Goal: Check status: Check status

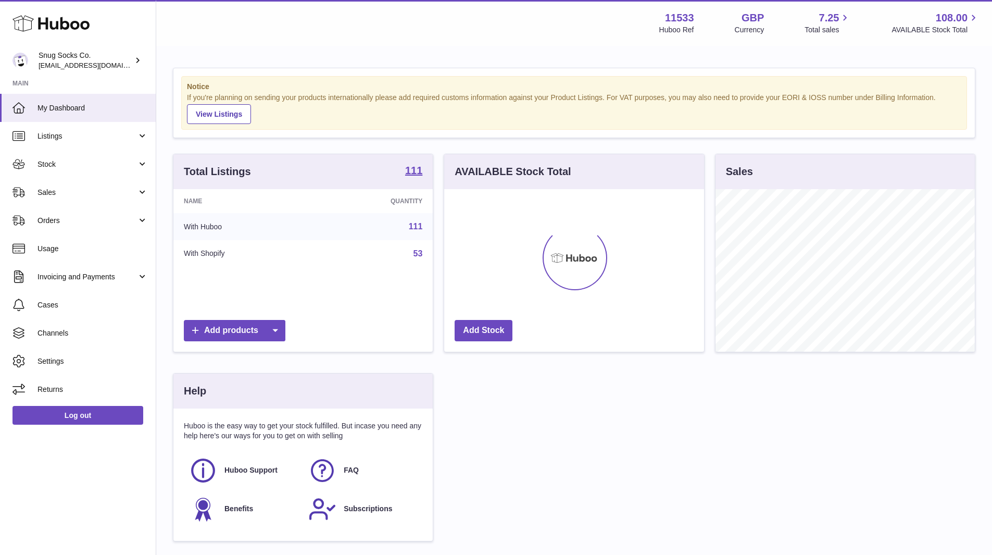
scroll to position [163, 260]
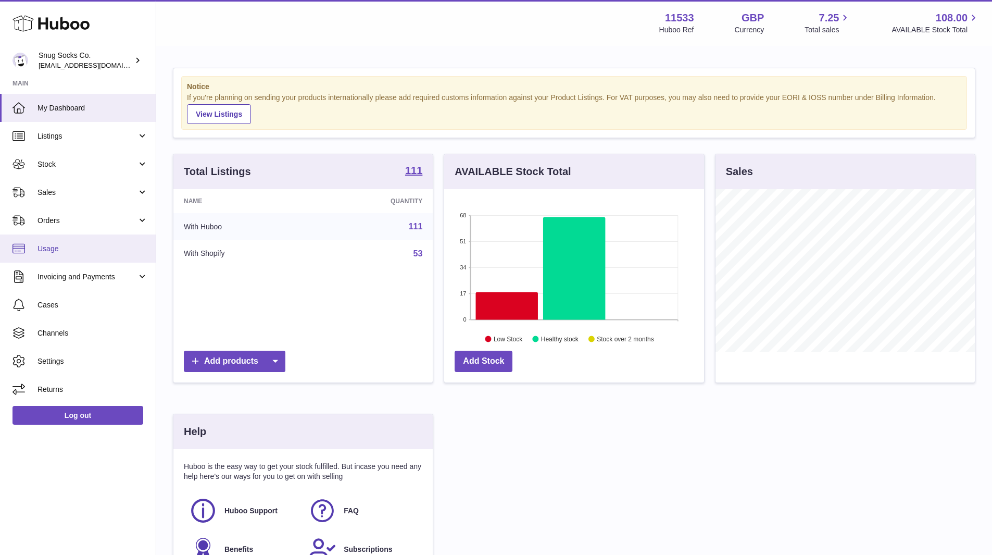
click at [76, 247] on span "Usage" at bounding box center [93, 249] width 110 height 10
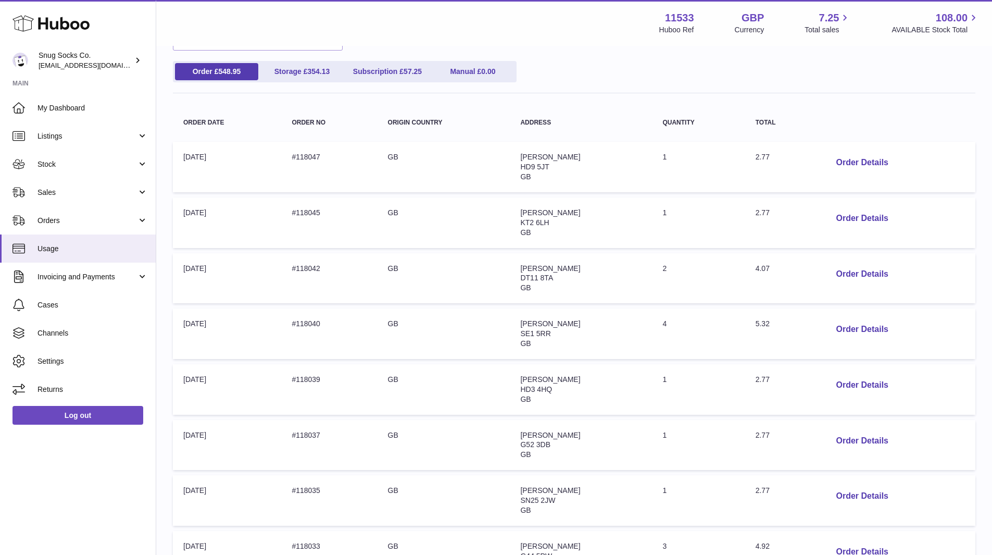
scroll to position [104, 0]
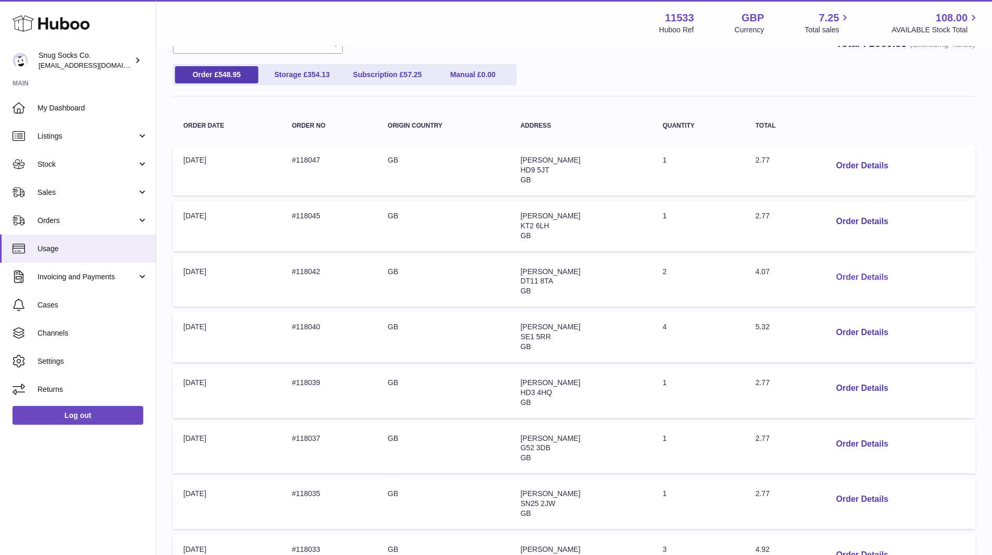
click at [850, 279] on button "Order Details" at bounding box center [862, 277] width 69 height 21
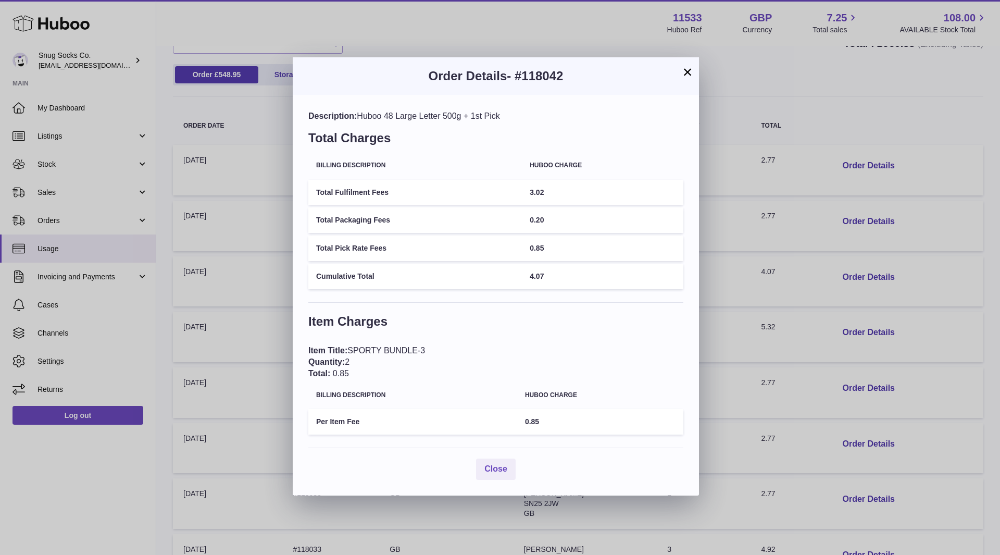
click at [690, 73] on button "×" at bounding box center [687, 72] width 13 height 13
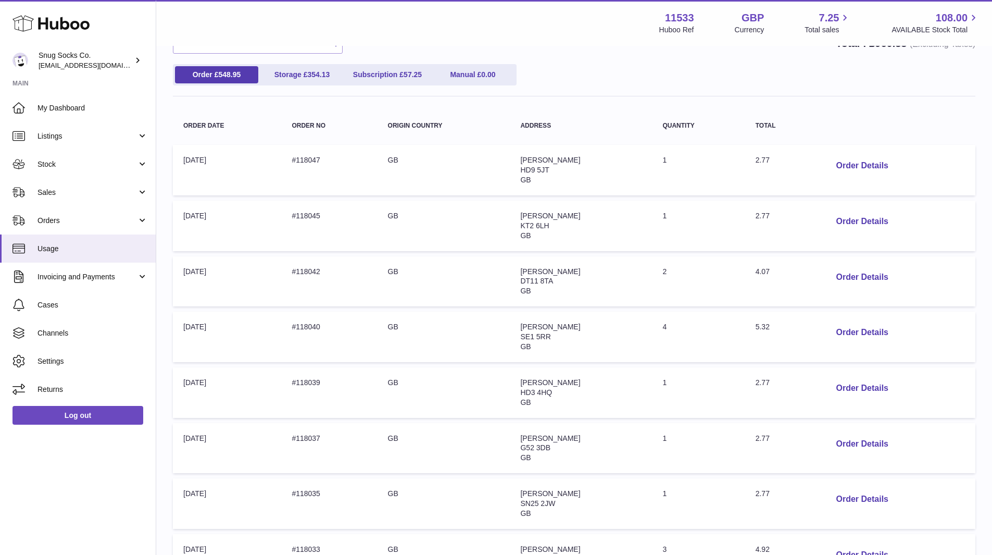
scroll to position [359, 0]
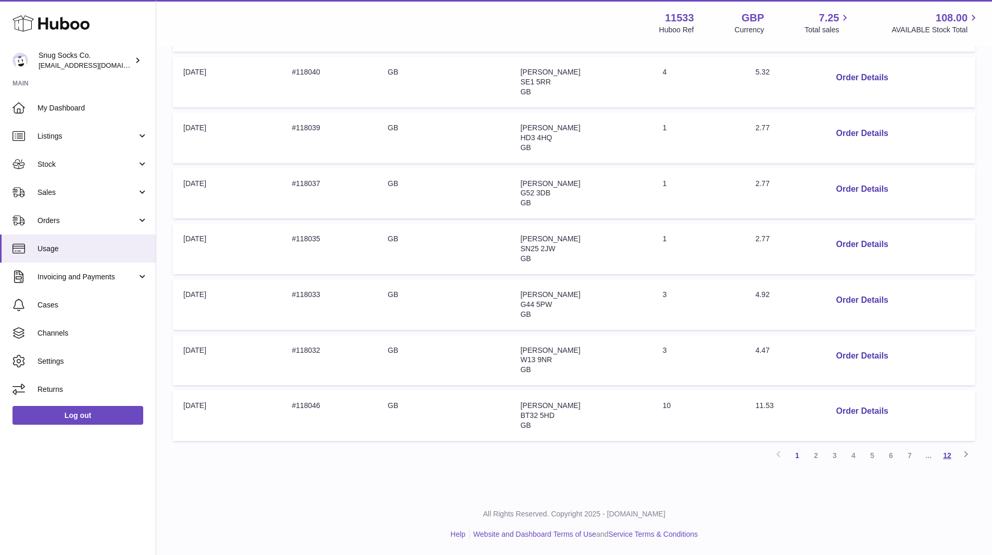
click at [946, 456] on link "12" at bounding box center [947, 455] width 19 height 19
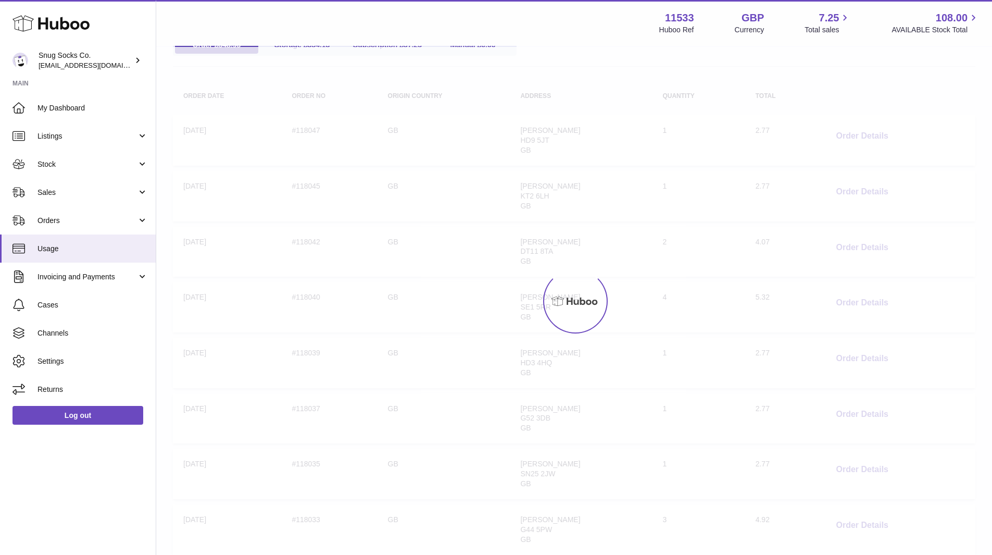
scroll to position [47, 0]
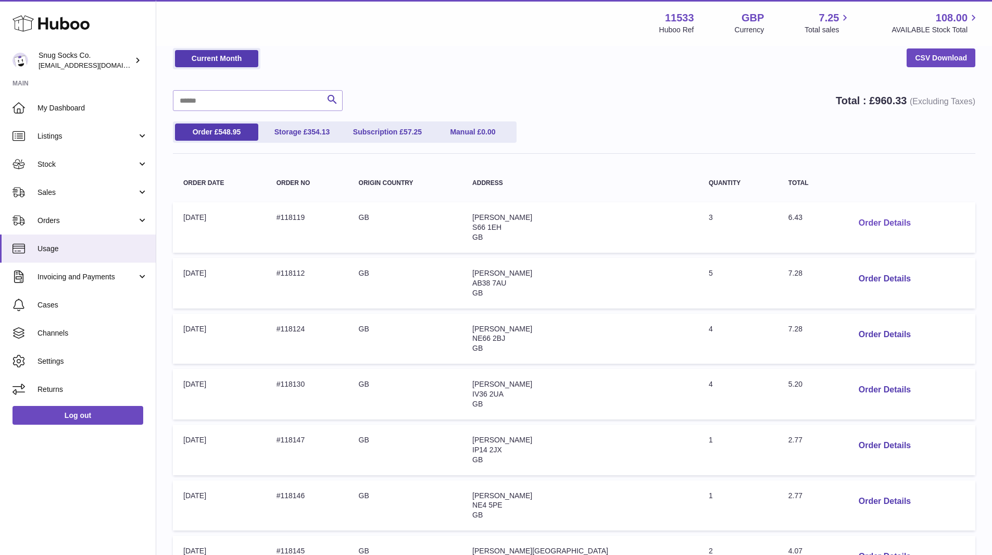
click at [879, 224] on button "Order Details" at bounding box center [885, 223] width 69 height 21
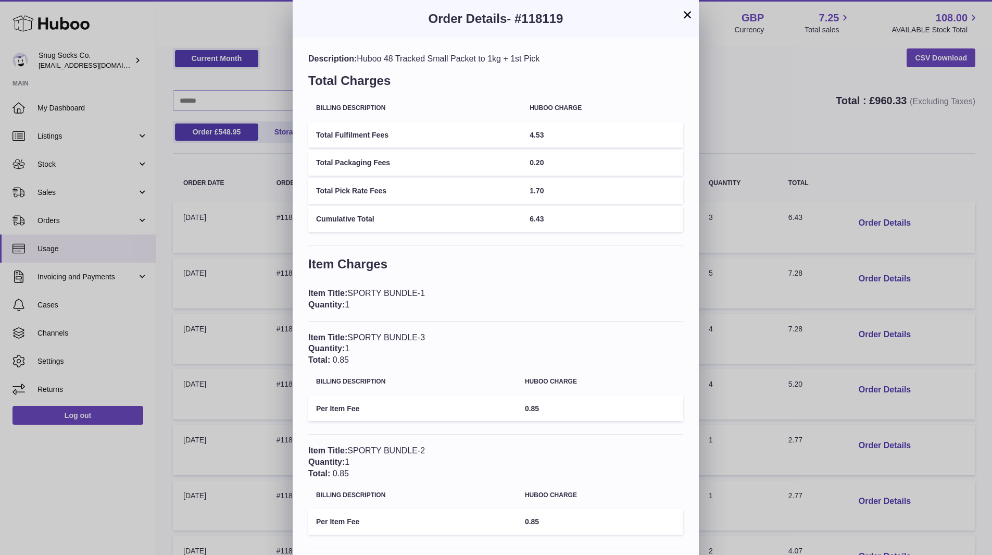
click at [788, 129] on div "× Order Details - #118119 Description: Huboo 48 Tracked Small Packet to 1kg + 1…" at bounding box center [496, 297] width 992 height 595
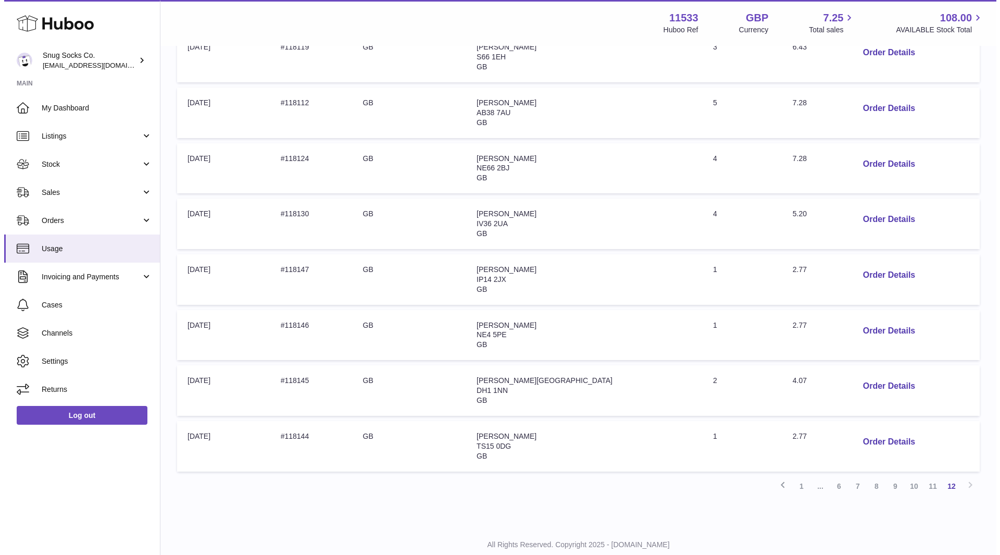
scroll to position [247, 0]
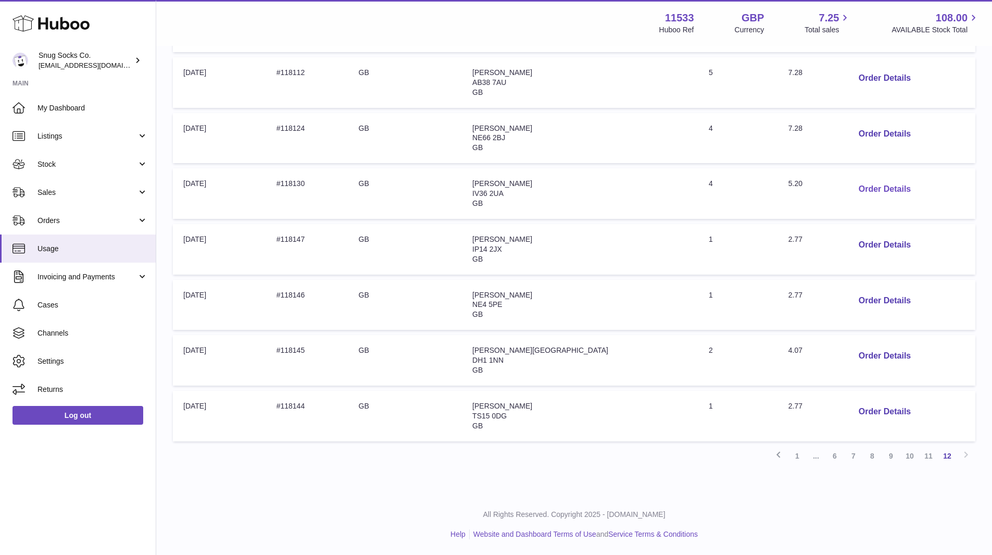
click at [862, 188] on button "Order Details" at bounding box center [885, 189] width 69 height 21
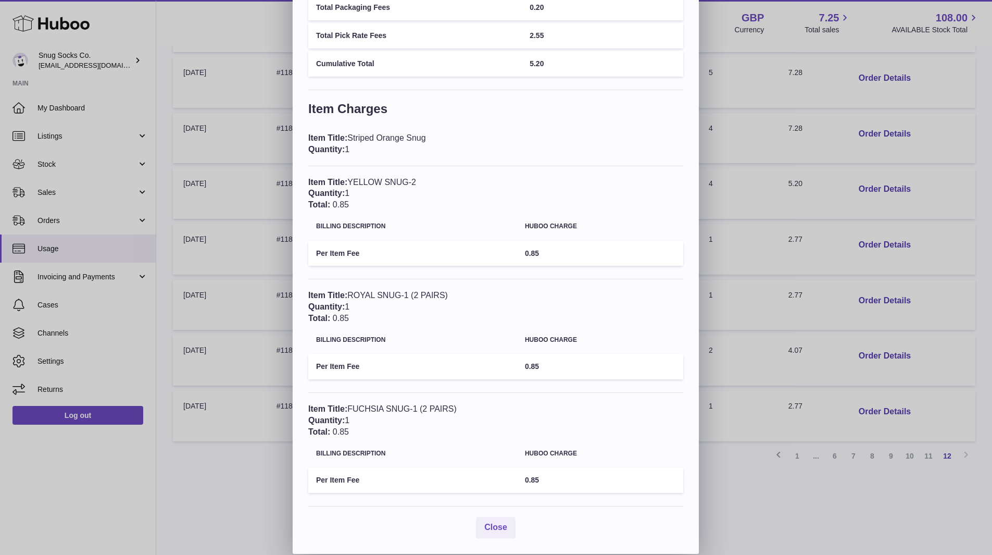
scroll to position [0, 0]
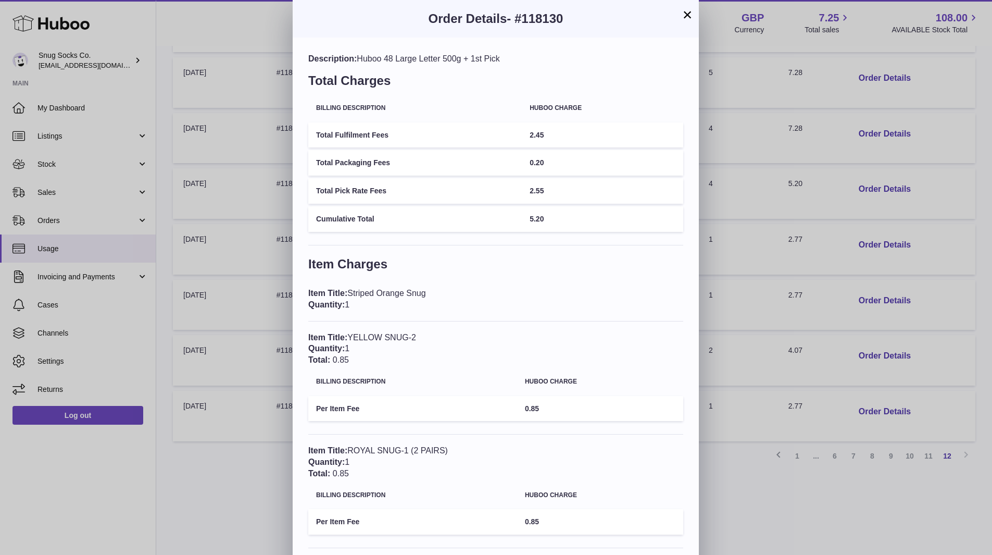
click at [770, 492] on div "× Order Details - #118130 Description: Huboo 48 Large Letter 500g + 1st Pick To…" at bounding box center [496, 354] width 992 height 709
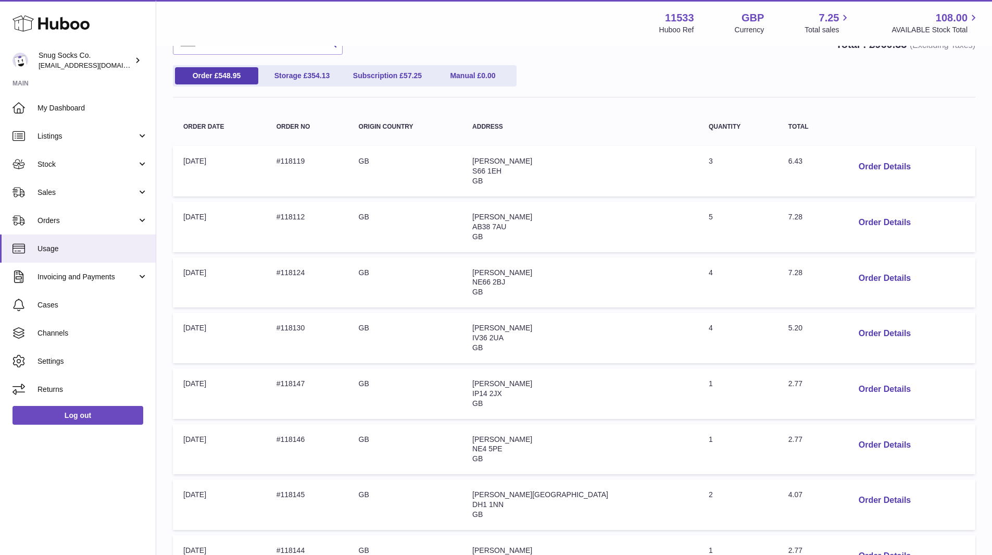
scroll to position [247, 0]
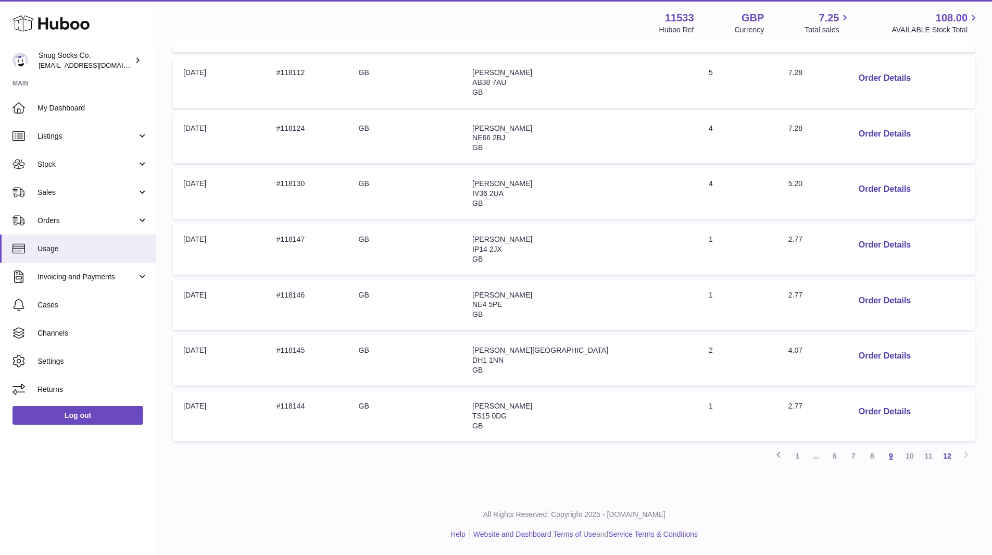
click at [892, 456] on link "9" at bounding box center [891, 455] width 19 height 19
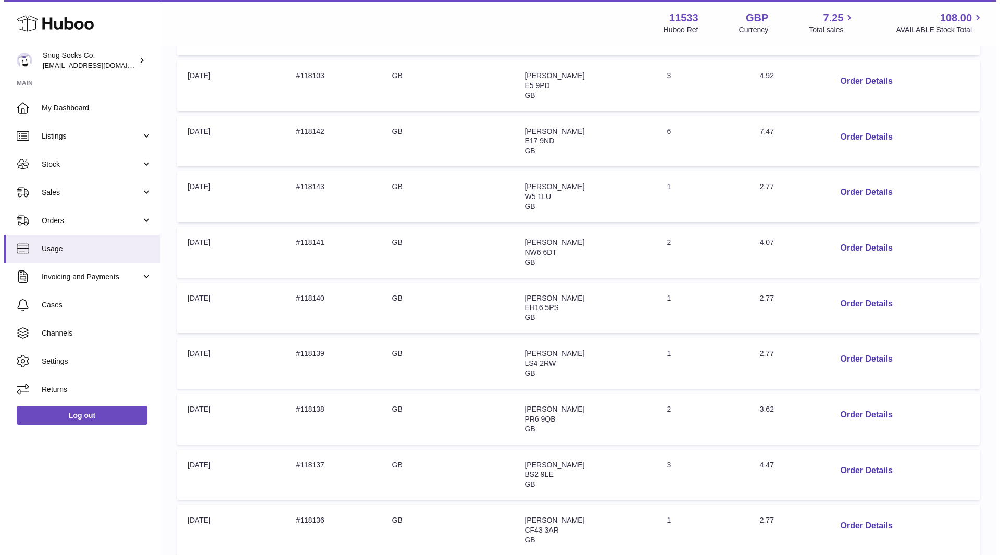
scroll to position [307, 0]
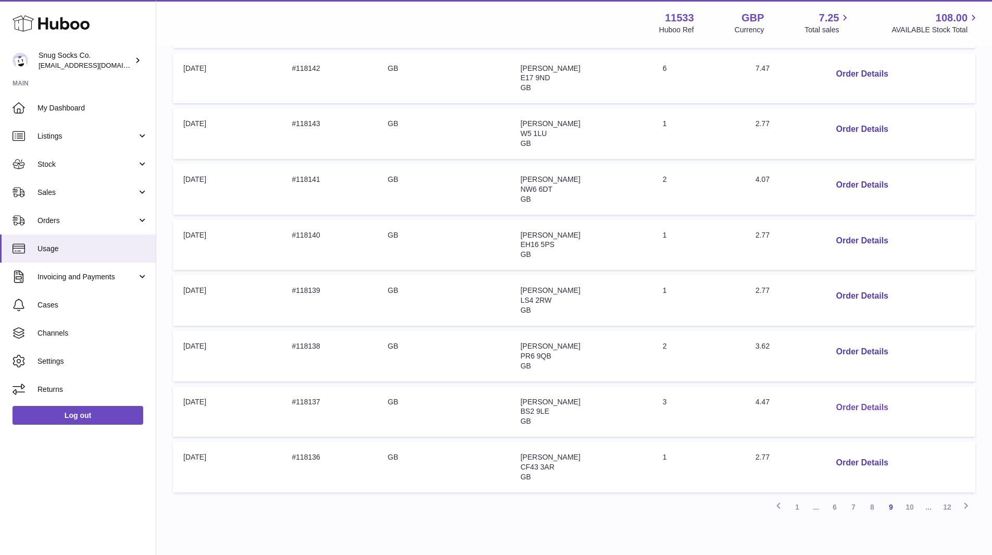
click at [869, 405] on button "Order Details" at bounding box center [862, 407] width 69 height 21
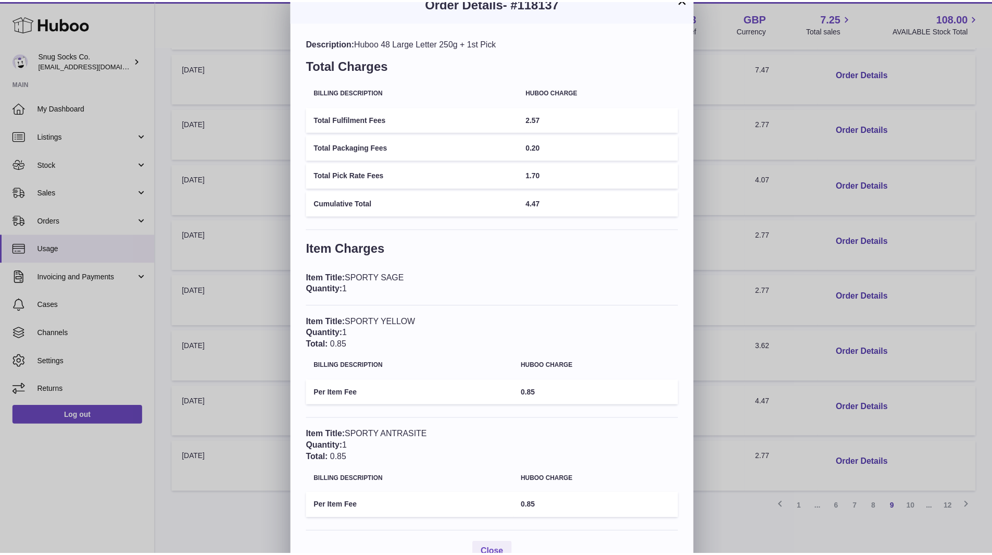
scroll to position [0, 0]
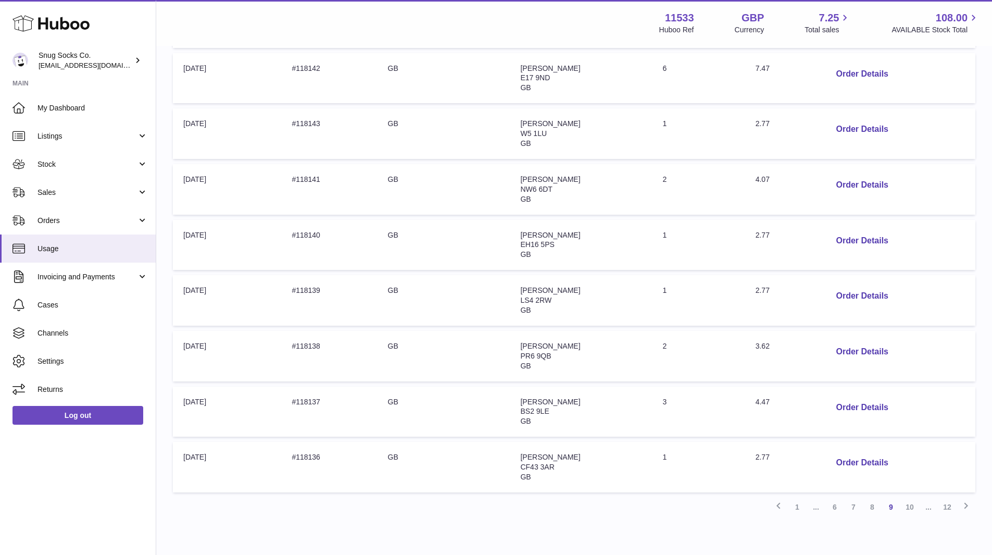
click at [743, 509] on div at bounding box center [496, 277] width 992 height 555
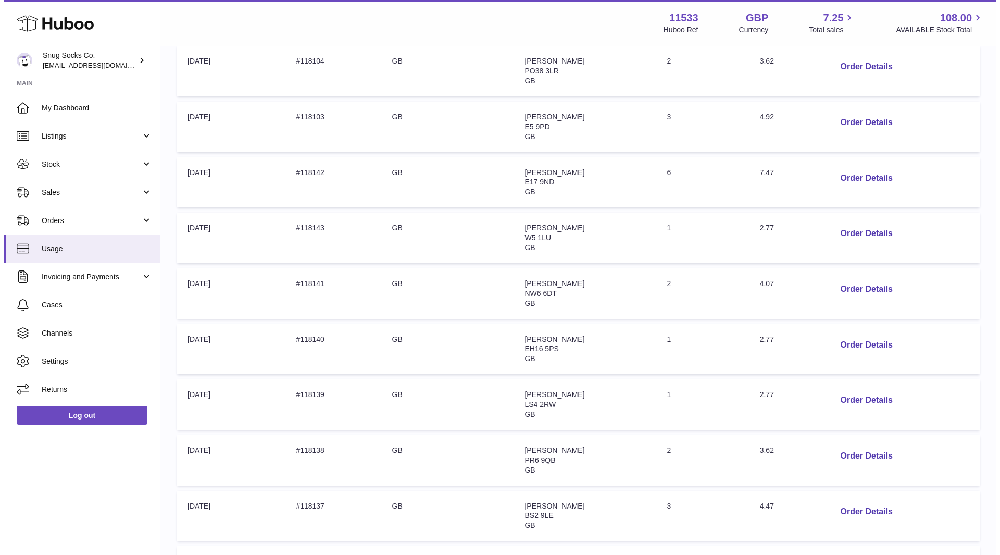
scroll to position [151, 0]
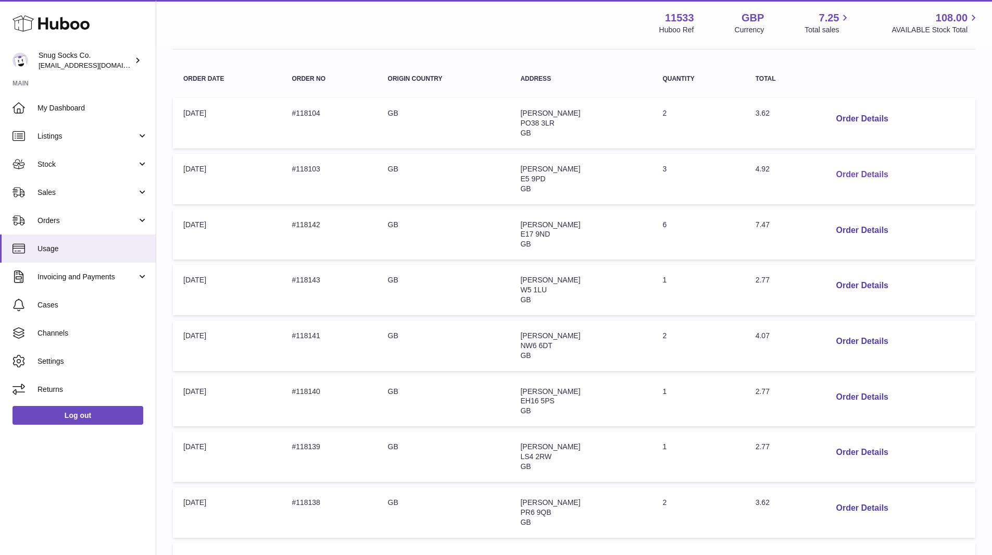
click at [876, 172] on button "Order Details" at bounding box center [862, 174] width 69 height 21
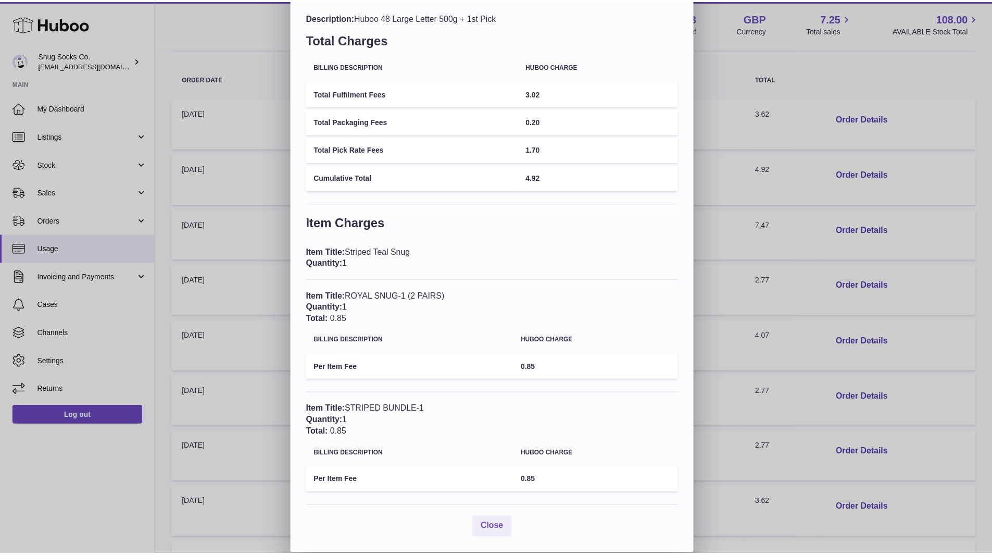
scroll to position [0, 0]
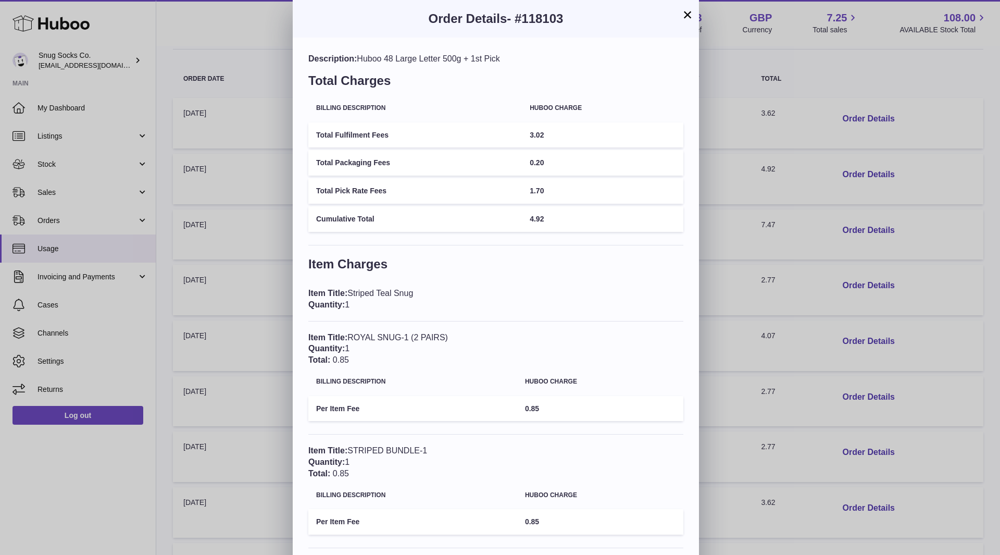
click at [687, 15] on button "×" at bounding box center [687, 14] width 13 height 13
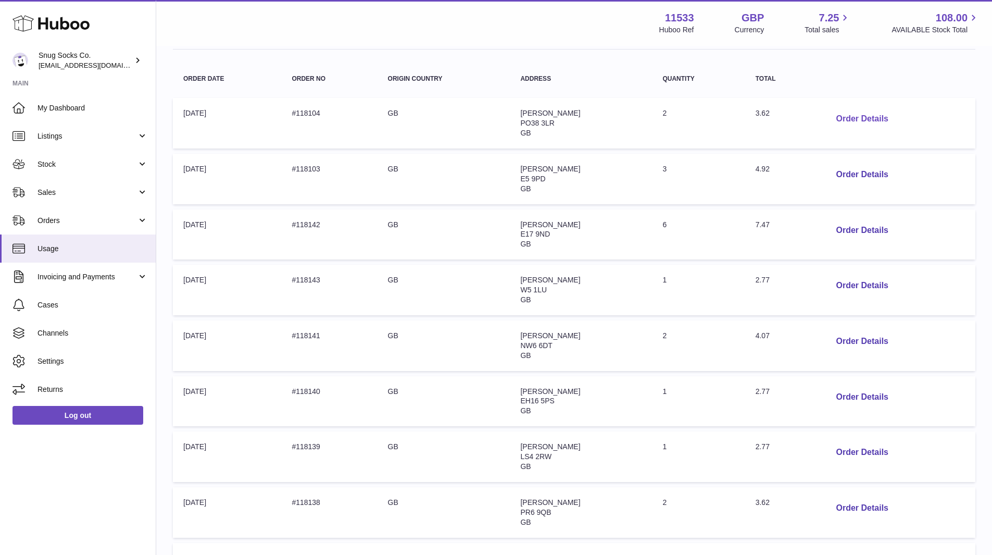
click at [877, 117] on button "Order Details" at bounding box center [862, 118] width 69 height 21
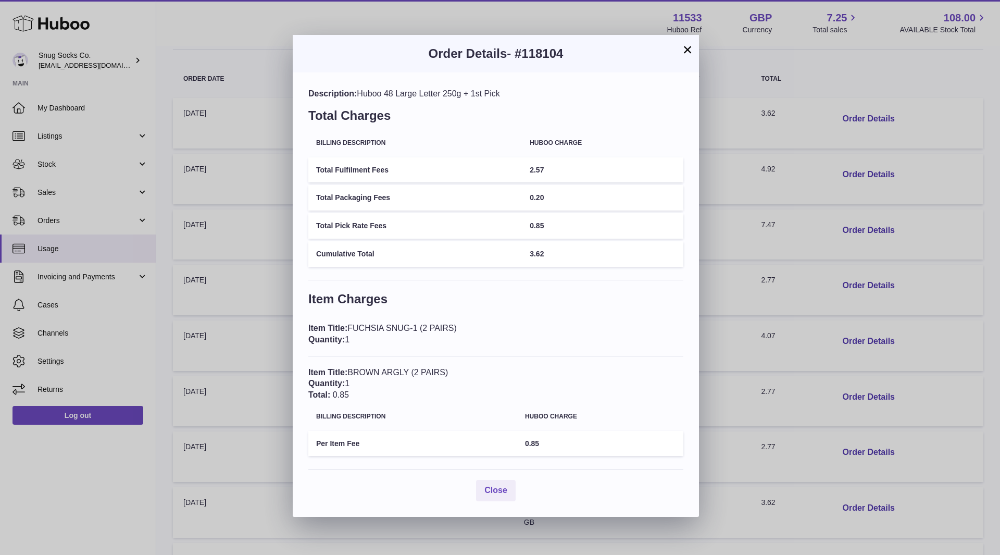
click at [692, 45] on button "×" at bounding box center [687, 49] width 13 height 13
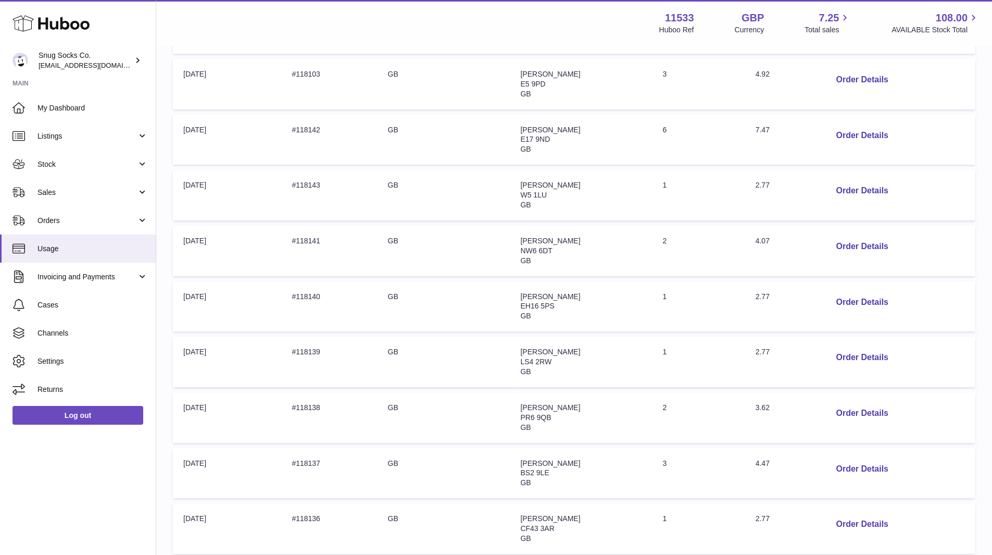
scroll to position [255, 0]
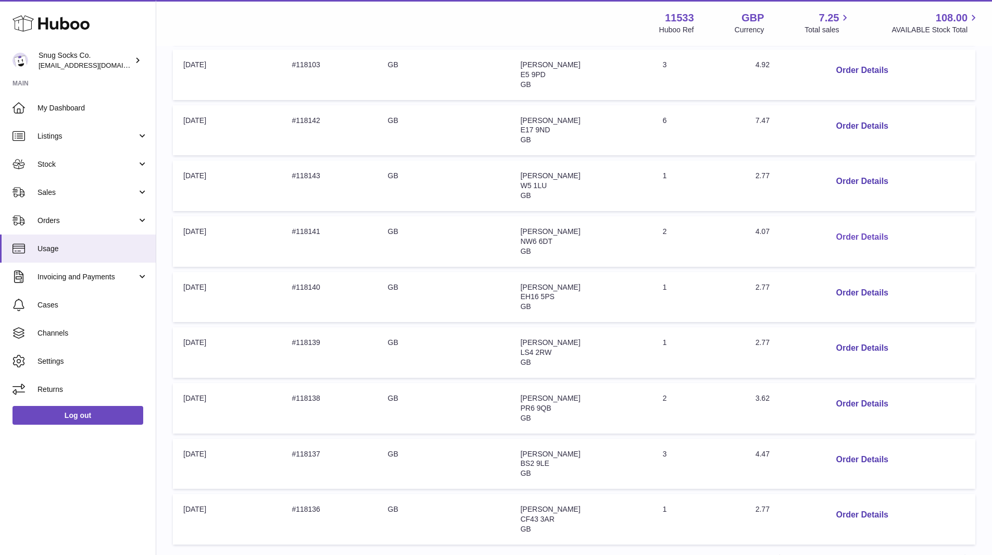
click at [861, 234] on button "Order Details" at bounding box center [862, 237] width 69 height 21
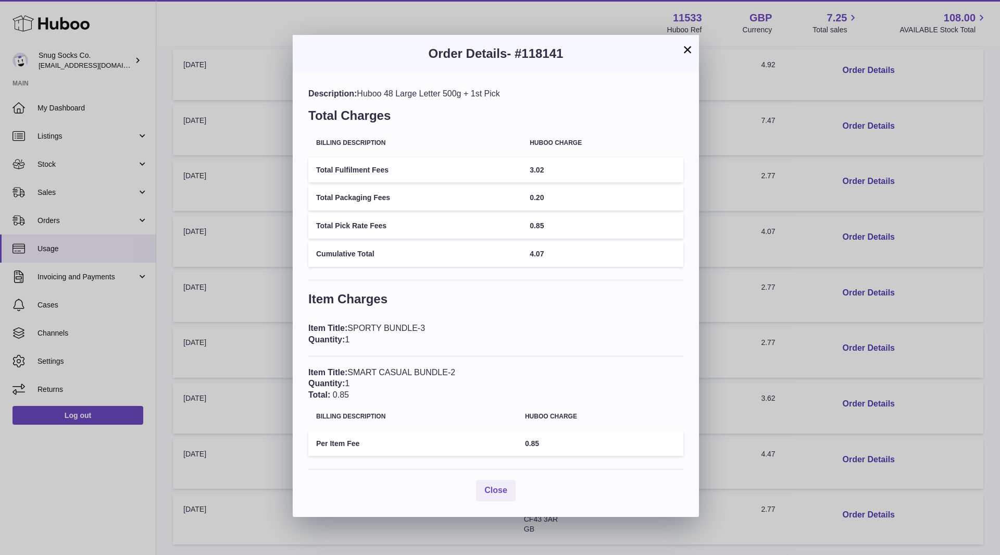
click at [689, 51] on button "×" at bounding box center [687, 49] width 13 height 13
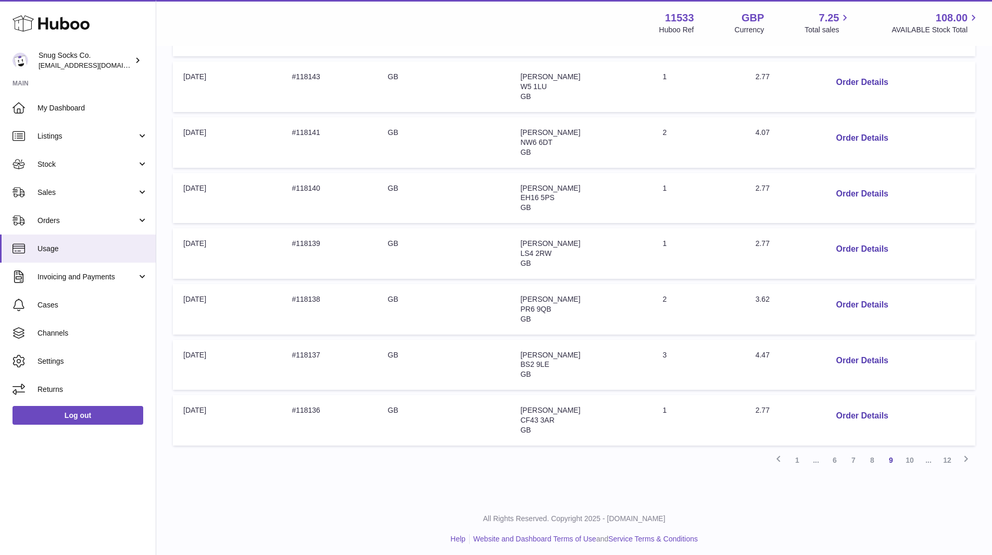
scroll to position [359, 0]
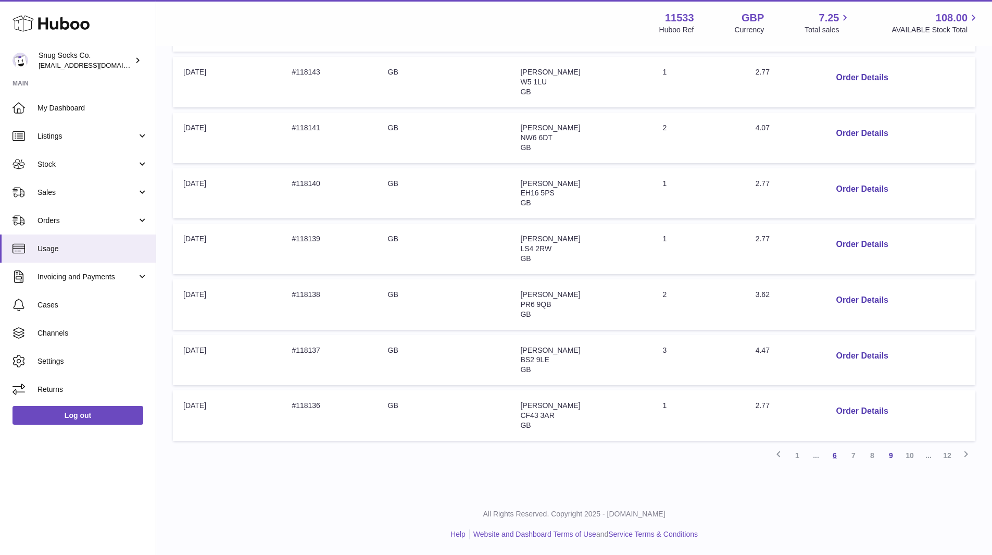
click at [837, 462] on link "6" at bounding box center [835, 455] width 19 height 19
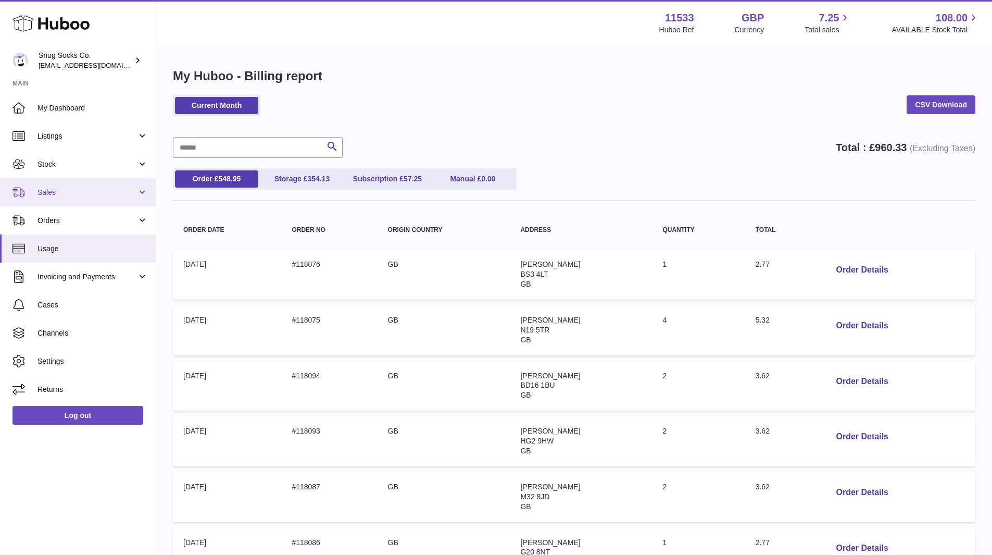
click at [63, 200] on link "Sales" at bounding box center [78, 192] width 156 height 28
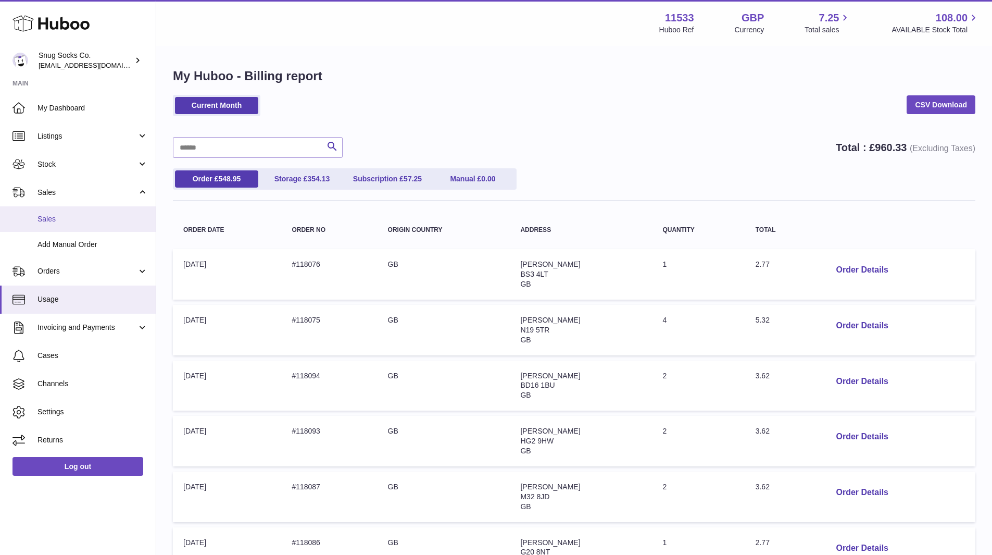
click at [65, 217] on span "Sales" at bounding box center [93, 219] width 110 height 10
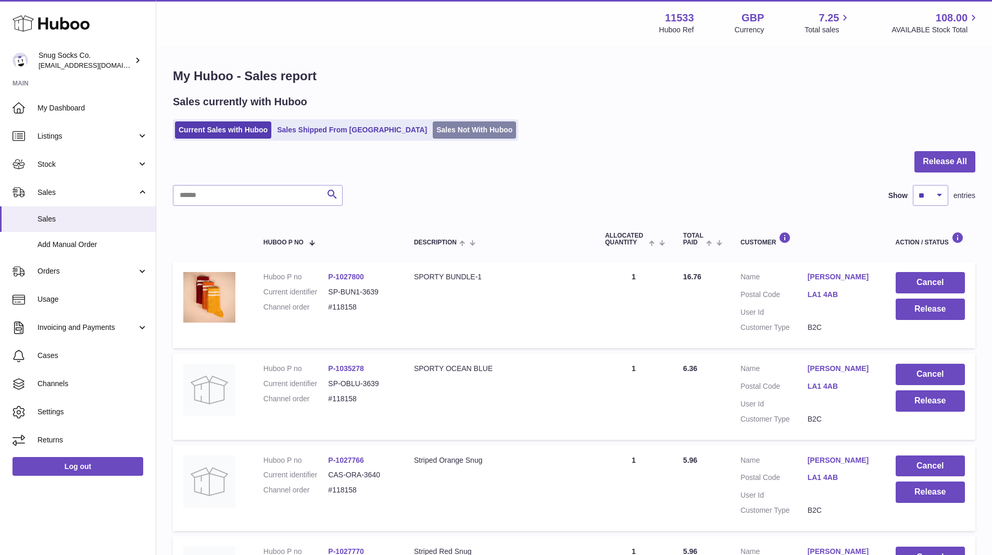
click at [433, 126] on link "Sales Not With Huboo" at bounding box center [474, 129] width 83 height 17
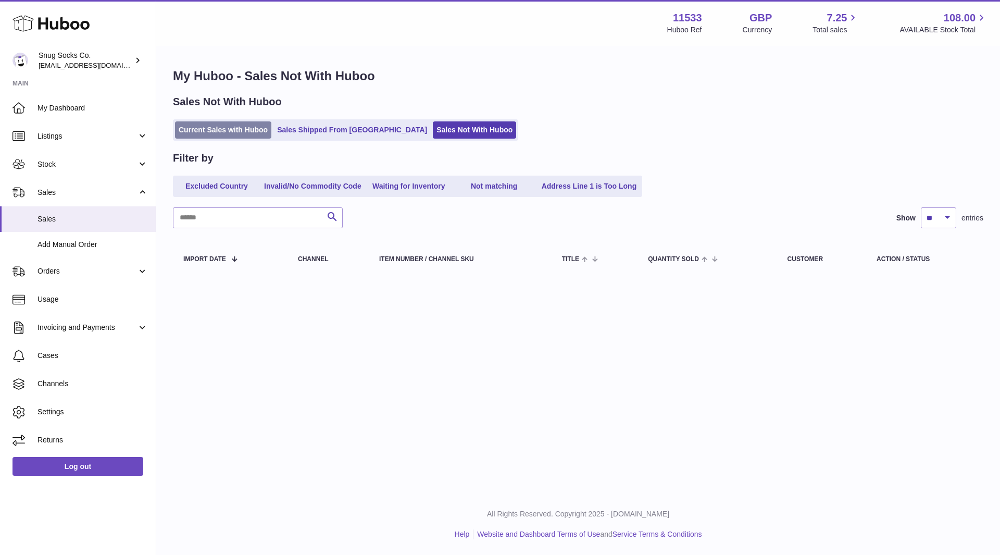
click at [197, 132] on link "Current Sales with Huboo" at bounding box center [223, 129] width 96 height 17
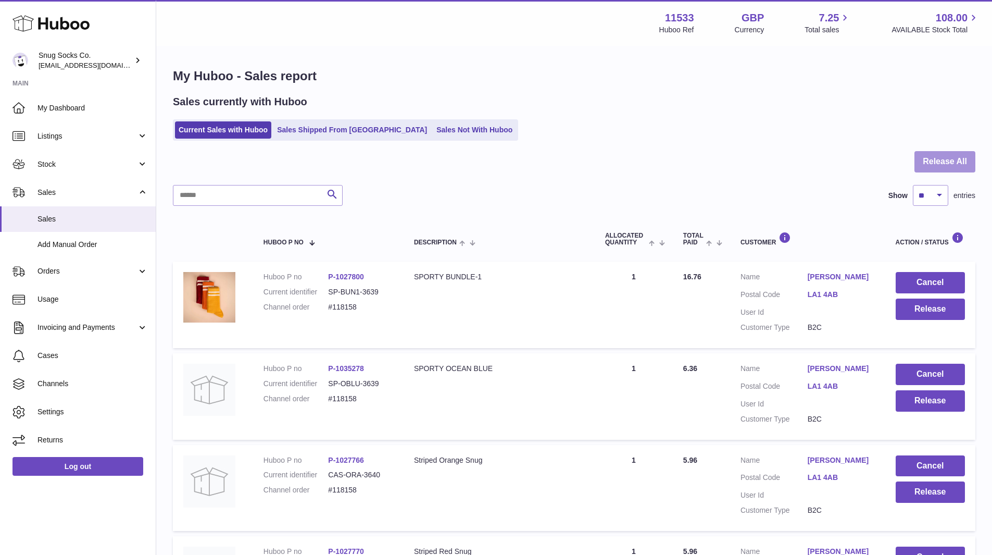
click at [945, 158] on button "Release All" at bounding box center [945, 161] width 61 height 21
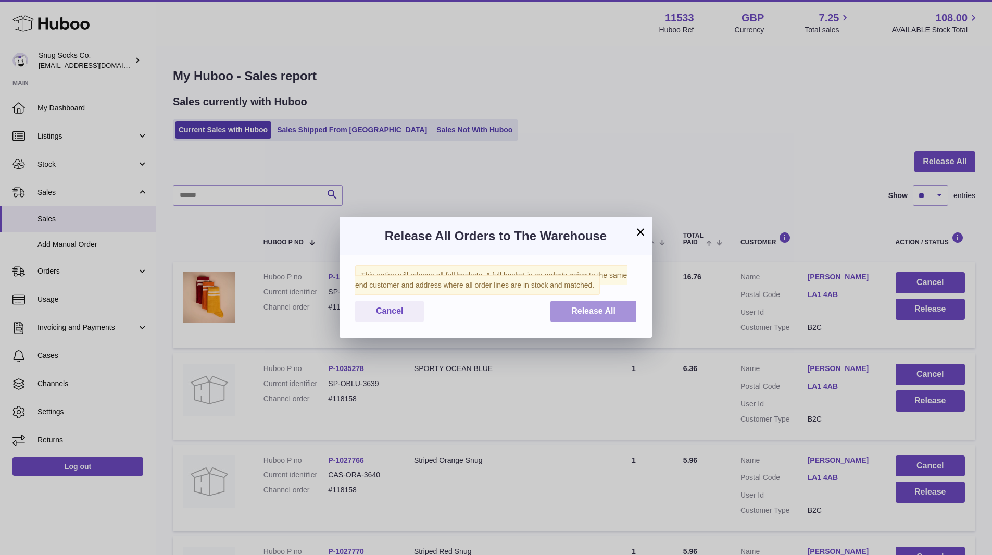
click at [590, 314] on span "Release All" at bounding box center [593, 310] width 44 height 9
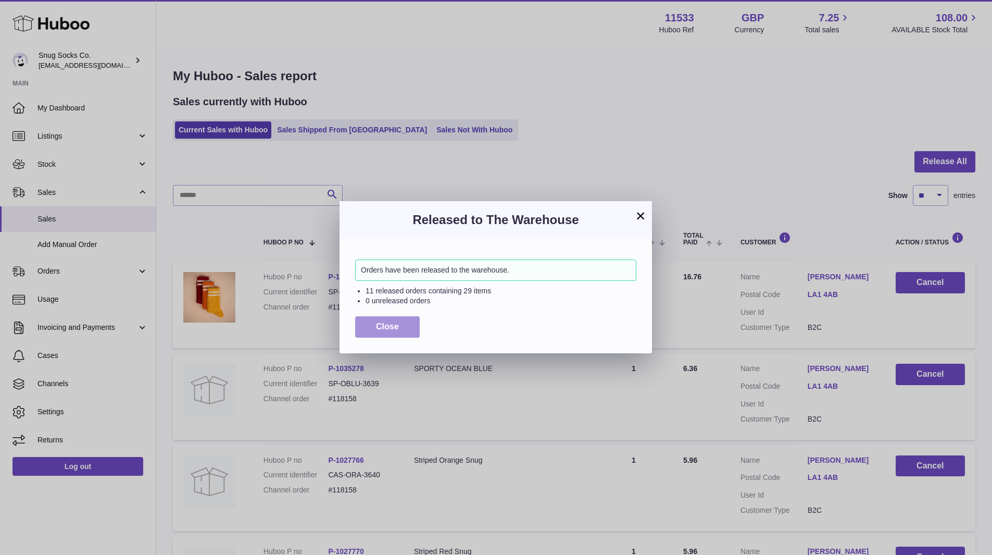
click at [395, 325] on span "Close" at bounding box center [387, 326] width 23 height 9
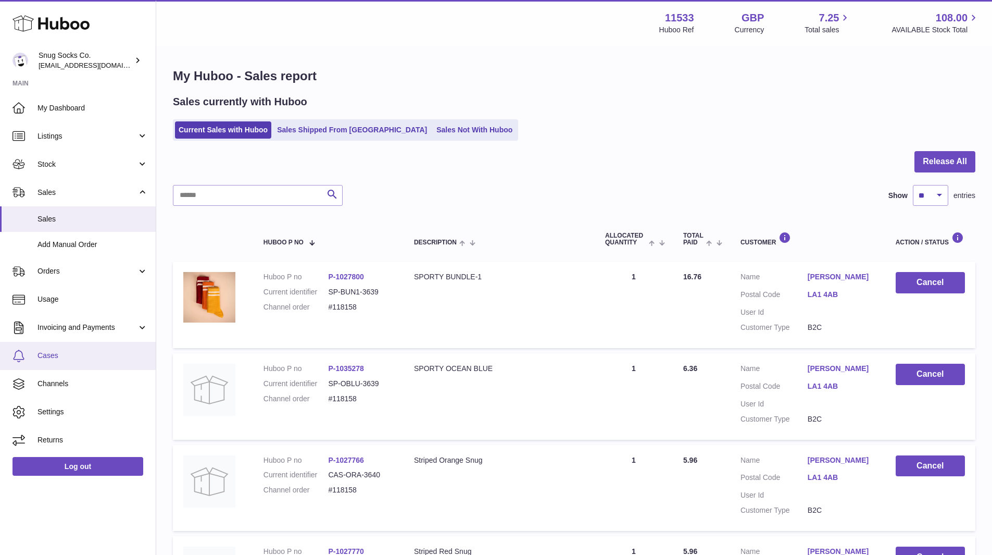
click at [86, 355] on span "Cases" at bounding box center [93, 356] width 110 height 10
